Goal: Task Accomplishment & Management: Use online tool/utility

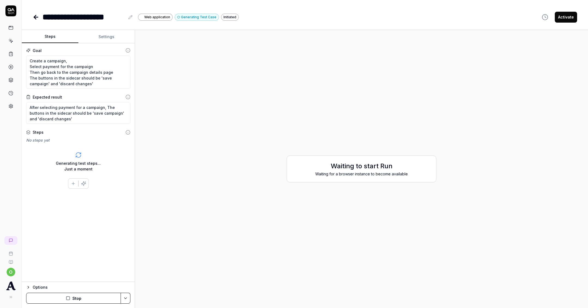
click at [100, 154] on div "Generating test steps... Just a moment" at bounding box center [78, 161] width 104 height 29
click at [93, 295] on button "Stop" at bounding box center [73, 298] width 95 height 11
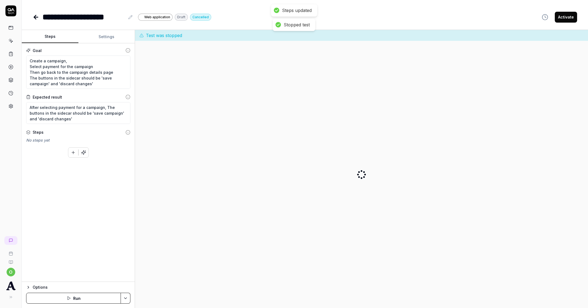
click at [93, 299] on button "Run" at bounding box center [73, 298] width 95 height 11
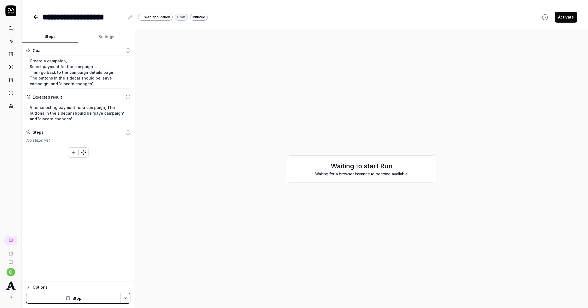
type textarea "*"
